Goal: Transaction & Acquisition: Purchase product/service

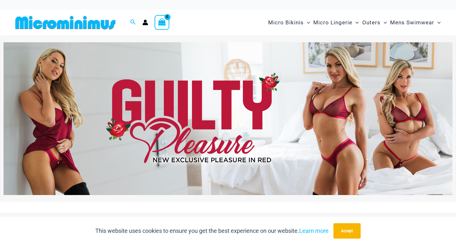
click at [388, 135] on img at bounding box center [228, 118] width 449 height 153
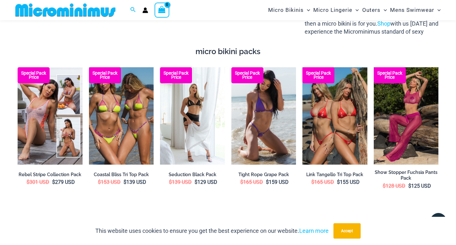
scroll to position [1061, 0]
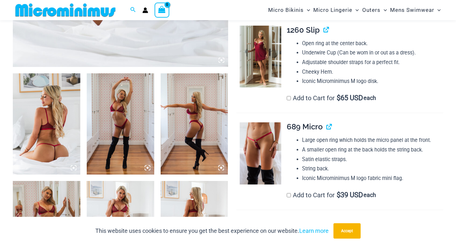
scroll to position [421, 0]
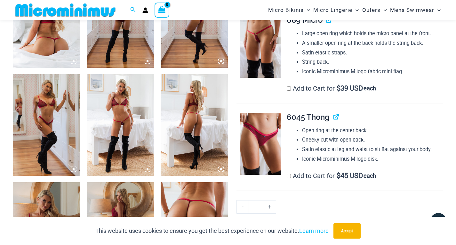
click at [125, 133] on img at bounding box center [121, 124] width 68 height 101
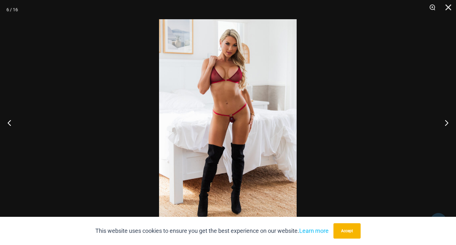
click at [238, 121] on img at bounding box center [228, 122] width 138 height 206
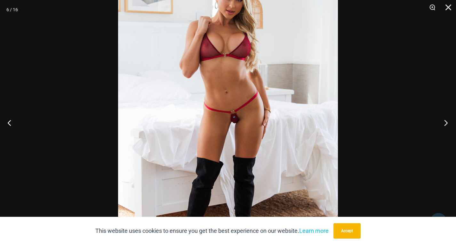
click at [449, 119] on button "Next" at bounding box center [444, 123] width 24 height 32
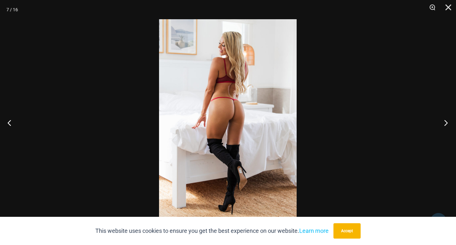
click at [449, 119] on button "Next" at bounding box center [444, 123] width 24 height 32
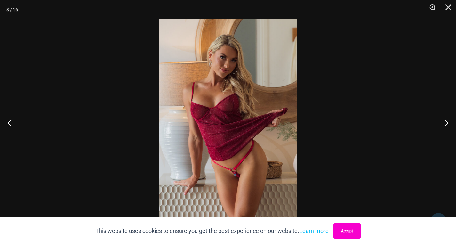
click at [350, 232] on button "Accept" at bounding box center [347, 230] width 27 height 15
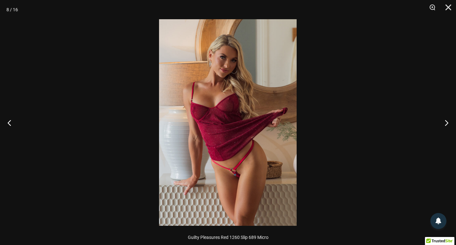
click at [247, 151] on img at bounding box center [228, 122] width 138 height 206
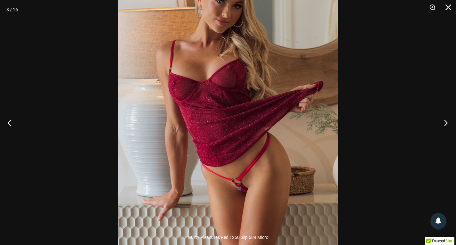
click at [445, 124] on button "Next" at bounding box center [444, 123] width 24 height 32
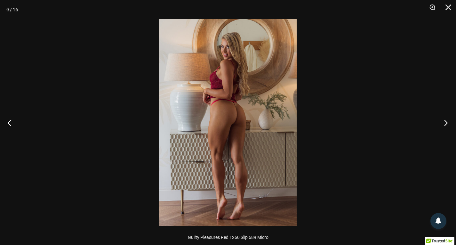
click at [445, 124] on button "Next" at bounding box center [444, 123] width 24 height 32
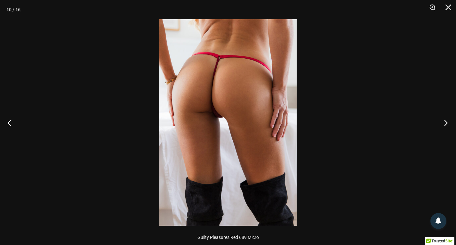
click at [444, 124] on button "Next" at bounding box center [444, 123] width 24 height 32
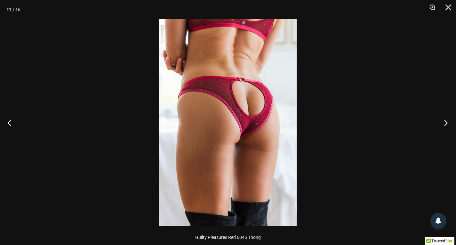
click at [444, 124] on button "Next" at bounding box center [444, 123] width 24 height 32
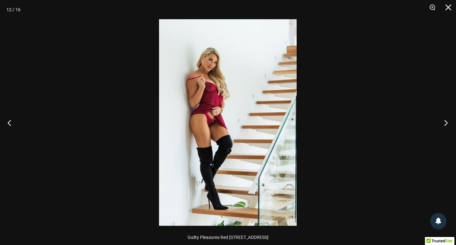
click at [444, 124] on button "Next" at bounding box center [444, 123] width 24 height 32
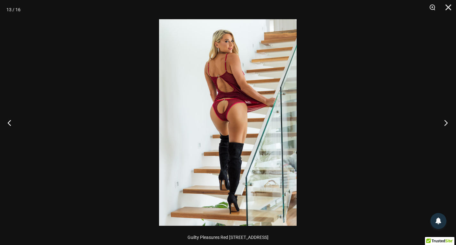
click at [444, 124] on button "Next" at bounding box center [444, 123] width 24 height 32
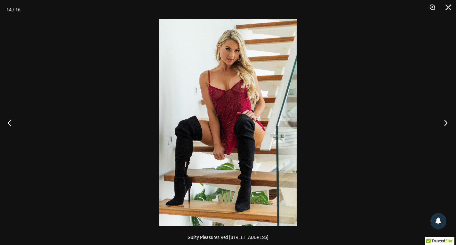
click at [444, 124] on button "Next" at bounding box center [444, 123] width 24 height 32
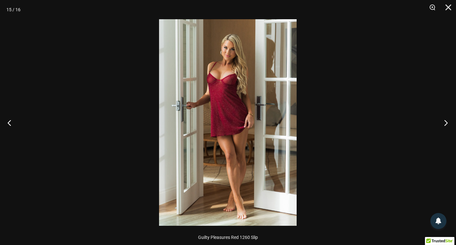
click at [444, 124] on button "Next" at bounding box center [444, 123] width 24 height 32
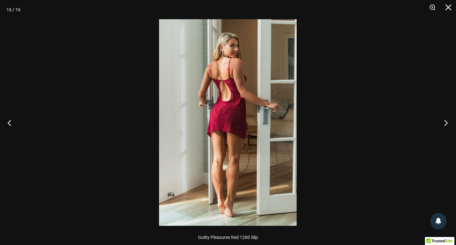
click at [444, 124] on button "Next" at bounding box center [444, 123] width 24 height 32
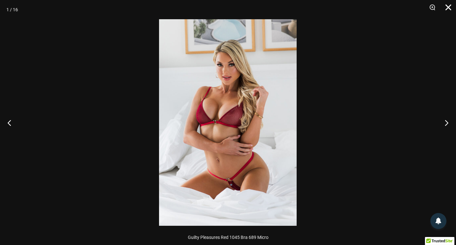
click at [448, 6] on button "Close" at bounding box center [446, 9] width 16 height 19
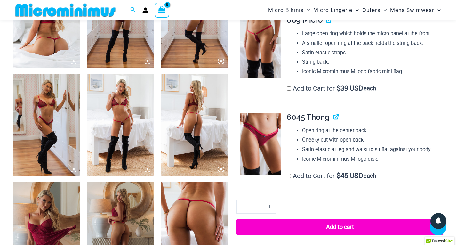
scroll to position [314, 0]
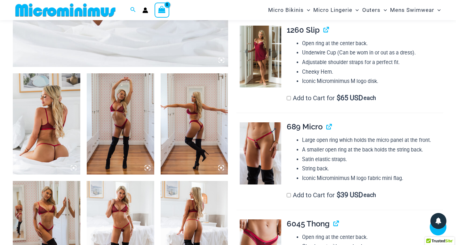
click at [269, 148] on img at bounding box center [260, 153] width 41 height 62
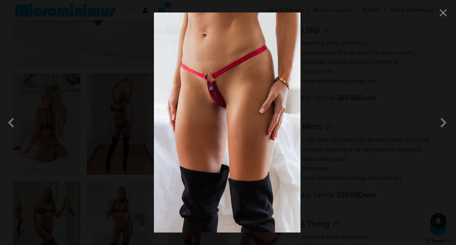
click at [229, 123] on img at bounding box center [227, 122] width 147 height 220
click at [235, 92] on img at bounding box center [227, 122] width 147 height 220
click at [443, 11] on button "Close" at bounding box center [443, 13] width 10 height 10
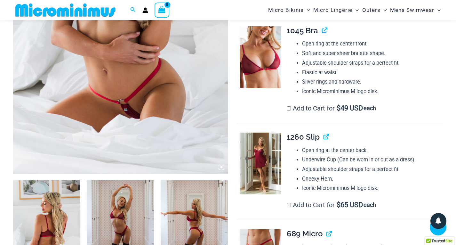
scroll to position [101, 0]
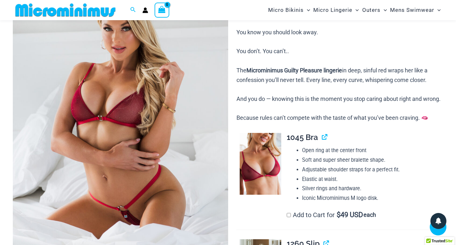
drag, startPoint x: 366, startPoint y: 76, endPoint x: 366, endPoint y: 52, distance: 24.0
